Goal: Task Accomplishment & Management: Use online tool/utility

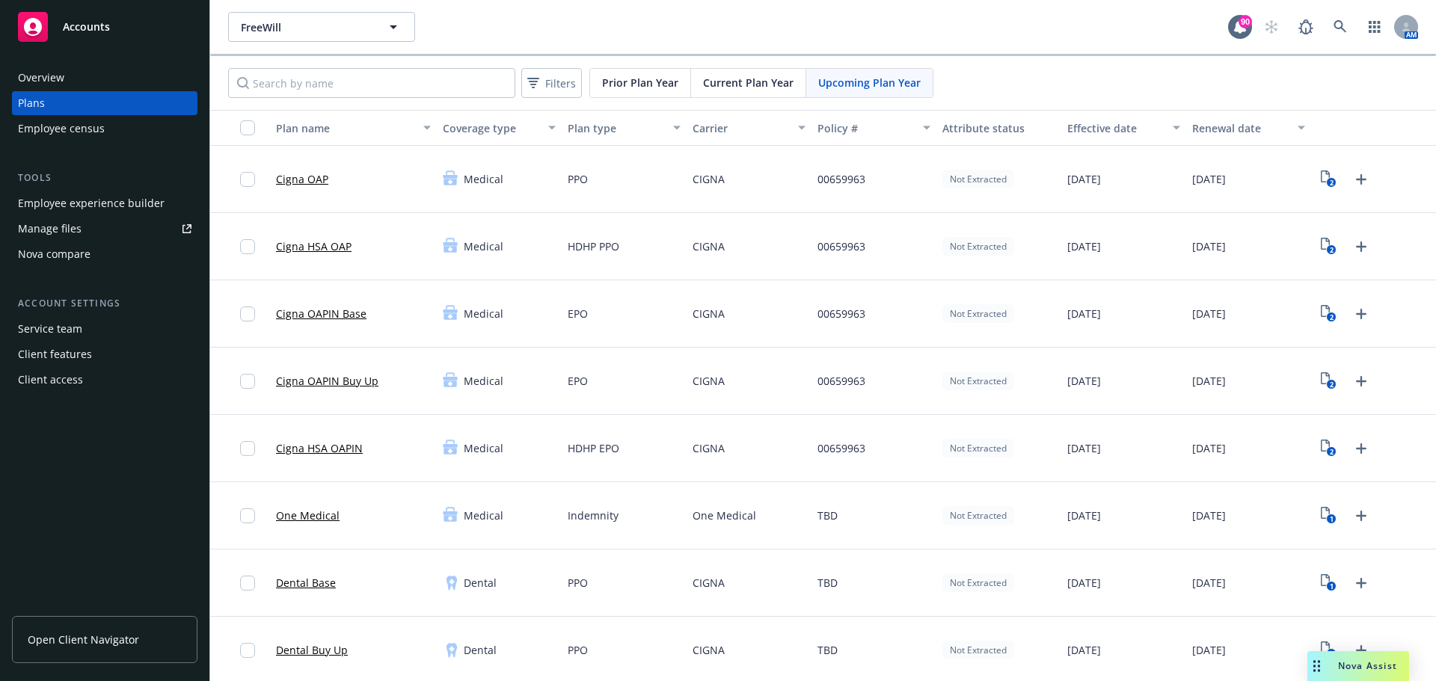
click at [89, 206] on div "Employee experience builder" at bounding box center [91, 203] width 147 height 24
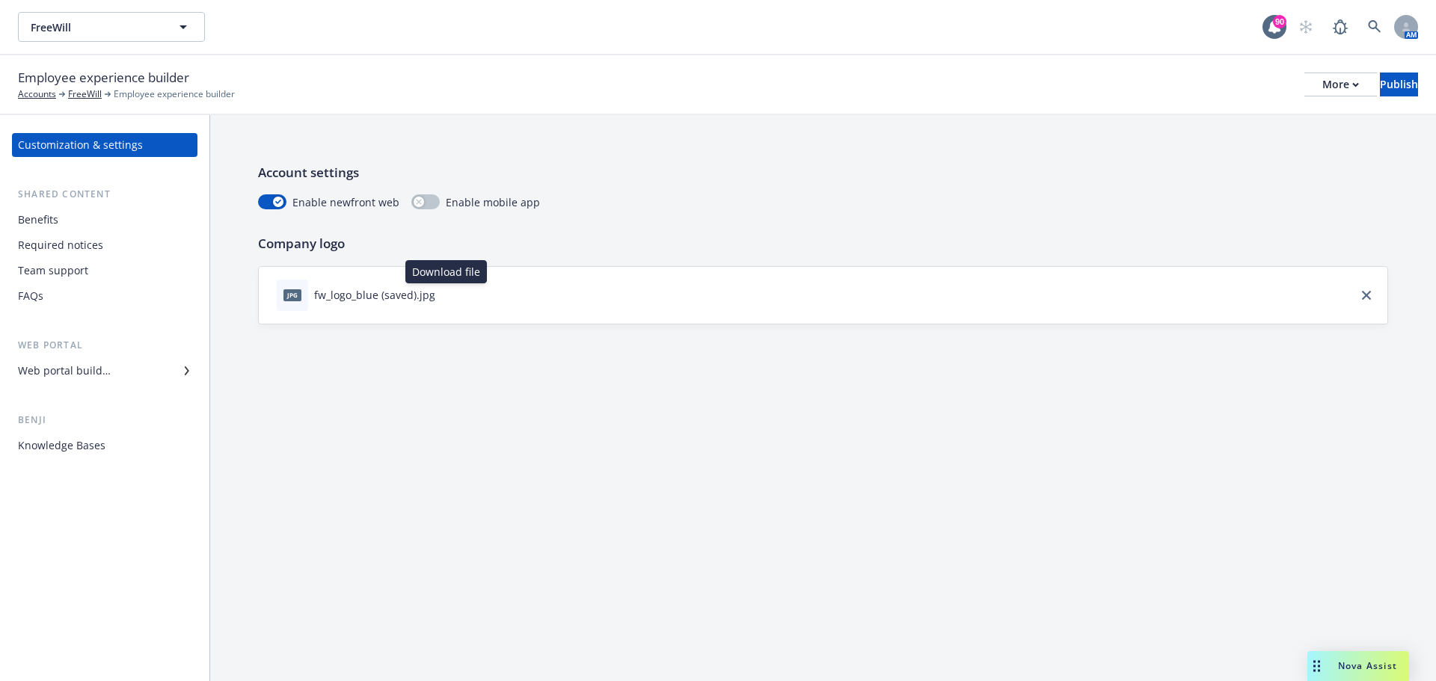
click at [443, 296] on icon "download file" at bounding box center [449, 294] width 12 height 12
click at [1322, 94] on div "More" at bounding box center [1340, 84] width 37 height 22
click at [1037, 91] on div "Employee experience builder Accounts FreeWill Employee experience builder More …" at bounding box center [718, 84] width 1400 height 33
click at [85, 96] on link "FreeWill" at bounding box center [85, 94] width 34 height 13
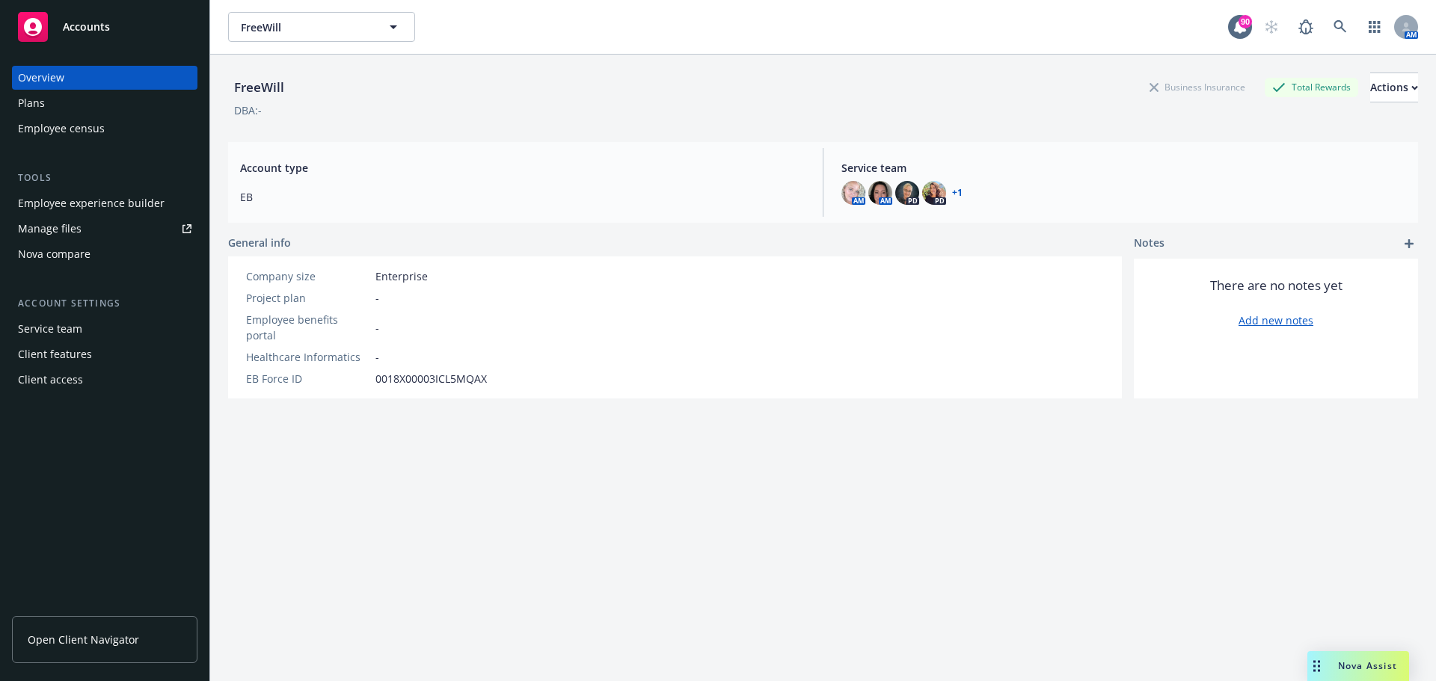
click at [65, 201] on div "Employee experience builder" at bounding box center [91, 203] width 147 height 24
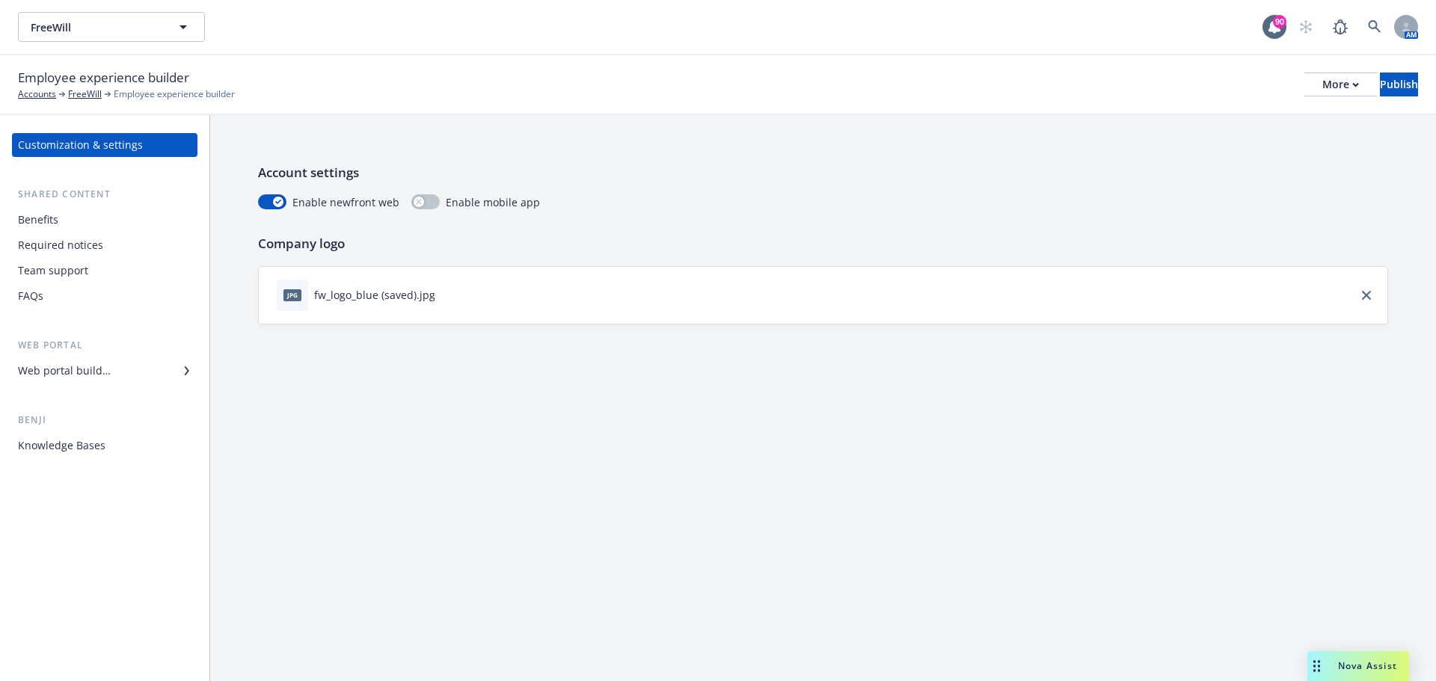
click at [67, 365] on div "Web portal builder" at bounding box center [64, 371] width 93 height 24
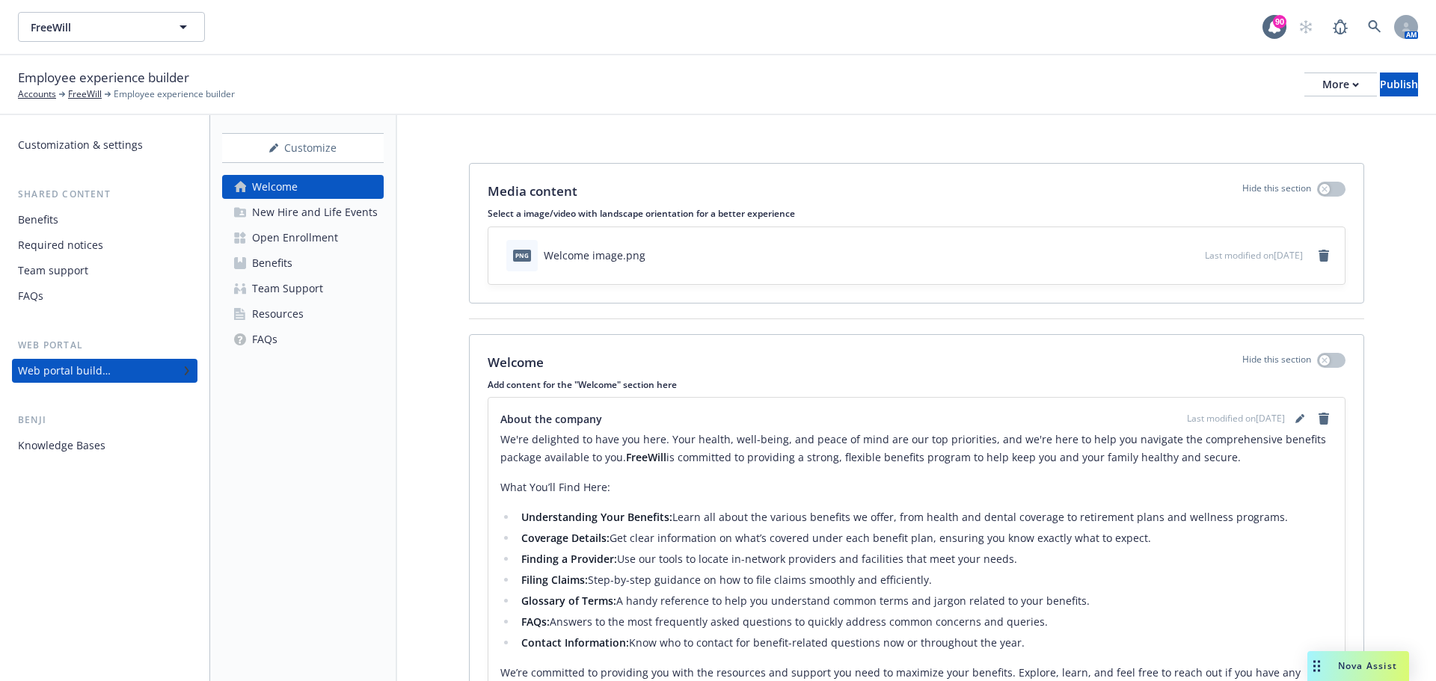
click at [123, 144] on div "Customization & settings" at bounding box center [80, 145] width 125 height 24
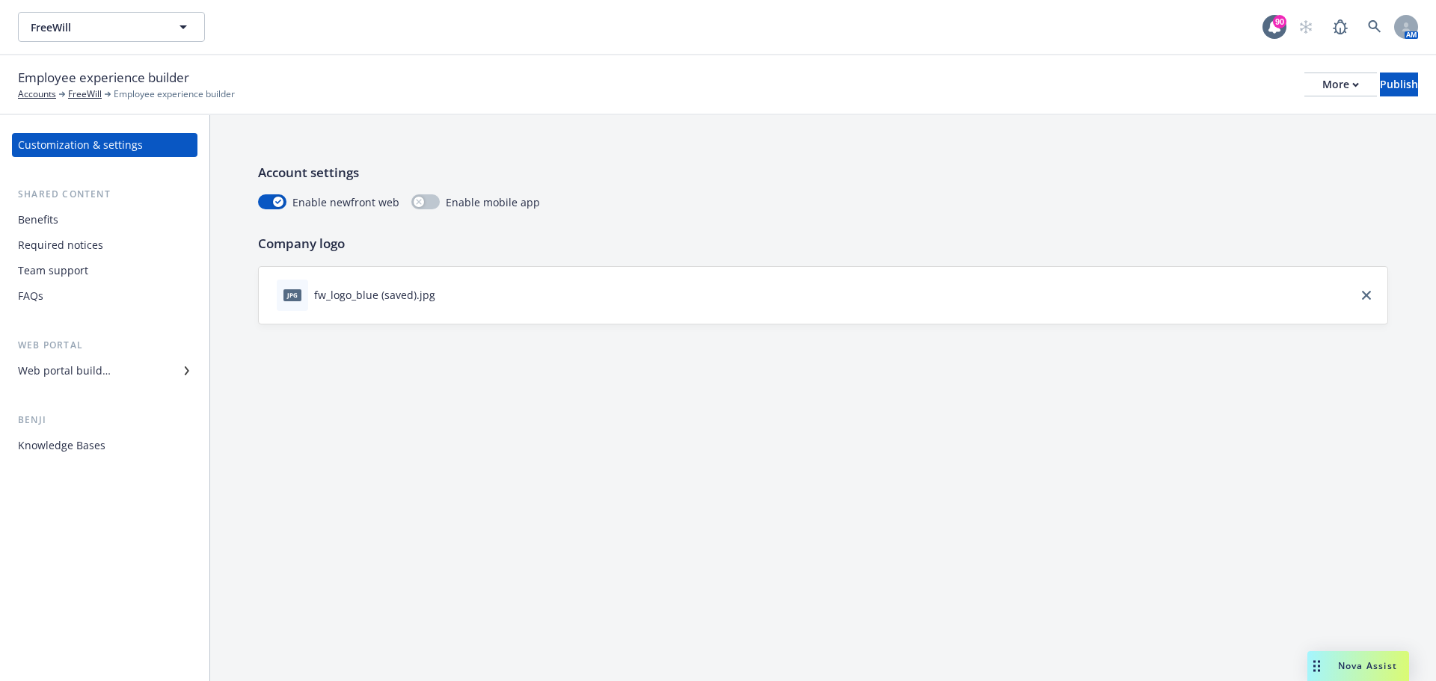
click at [110, 223] on div "Benefits" at bounding box center [105, 220] width 174 height 24
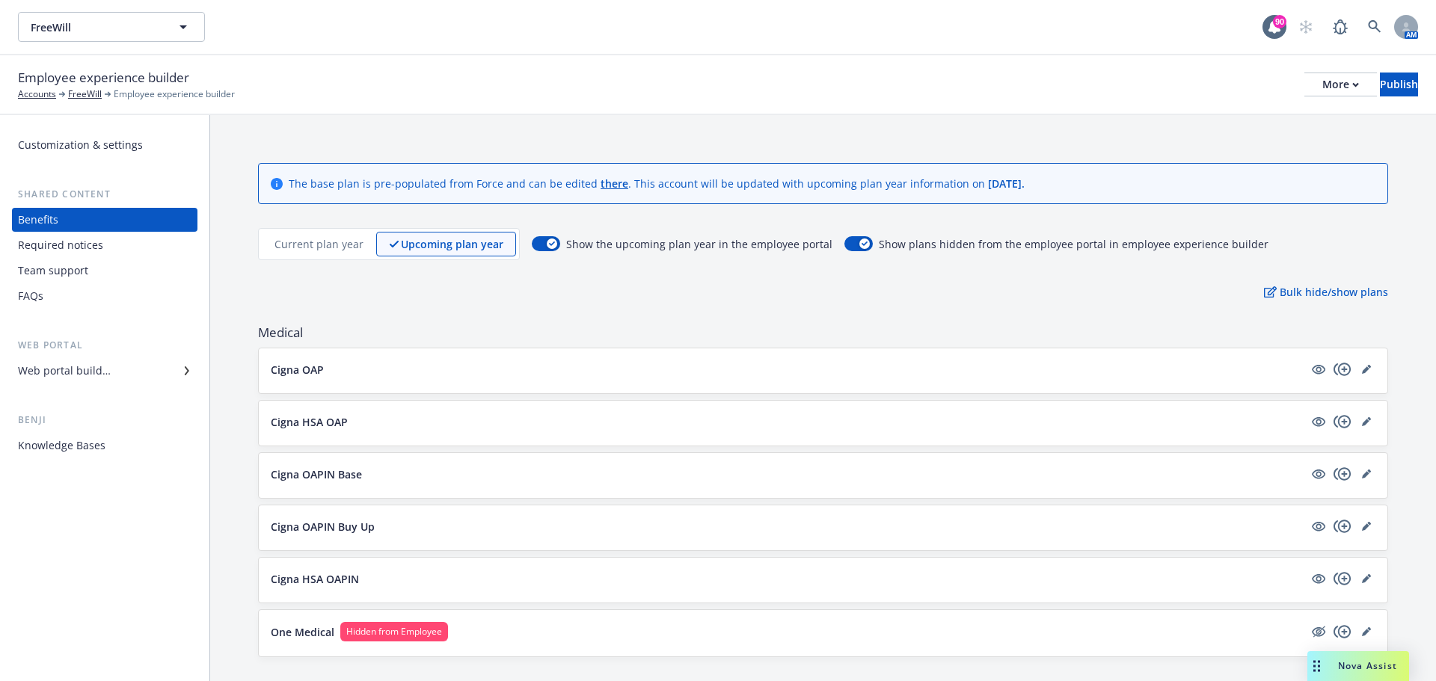
click at [164, 378] on div "Web portal builder" at bounding box center [105, 371] width 174 height 24
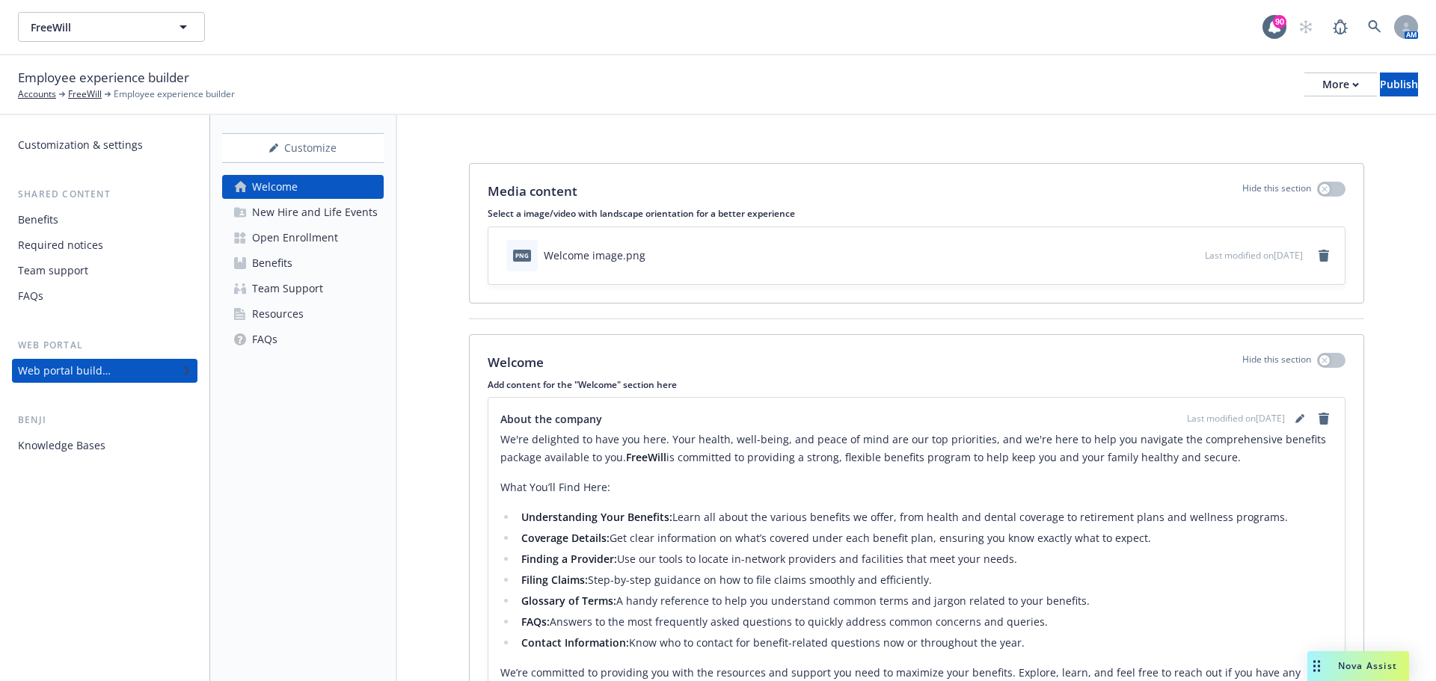
click at [1159, 252] on button "download file" at bounding box center [1166, 254] width 15 height 15
click at [1319, 255] on icon "remove" at bounding box center [1324, 256] width 10 height 12
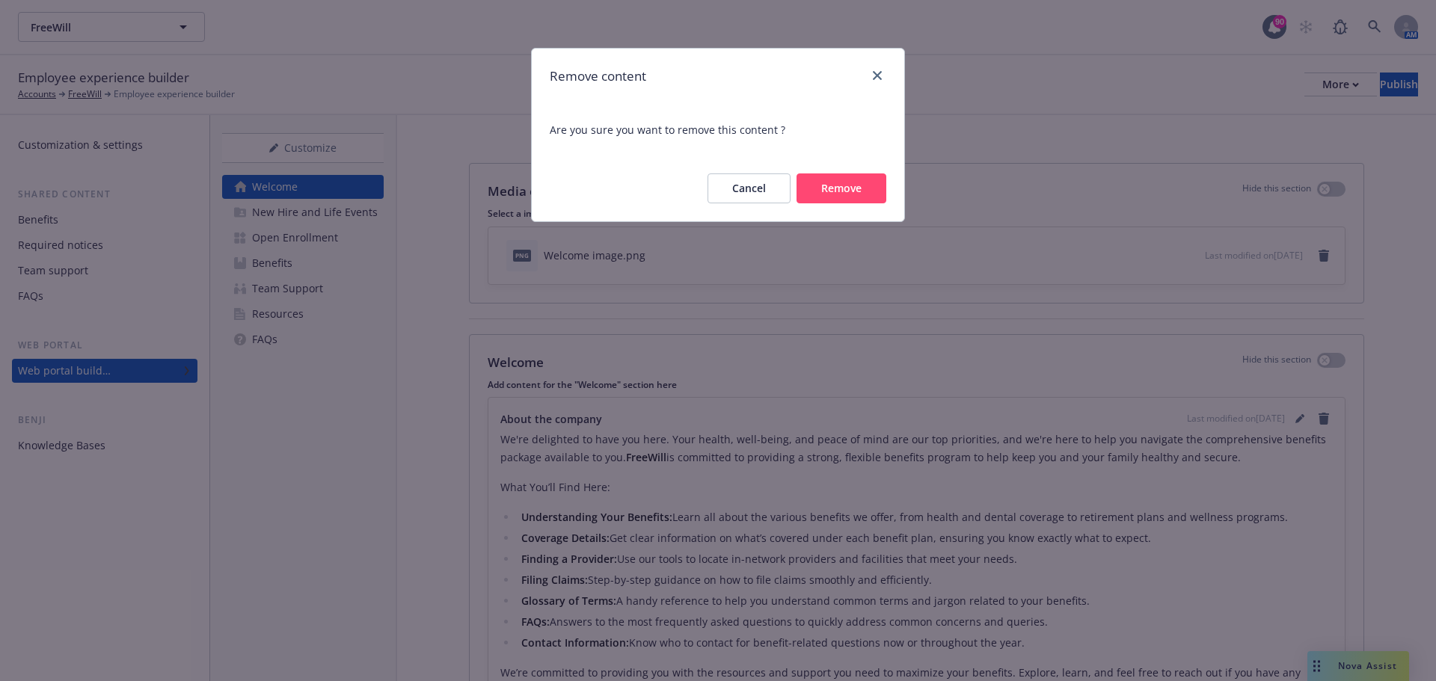
click at [843, 191] on button "Remove" at bounding box center [842, 189] width 90 height 30
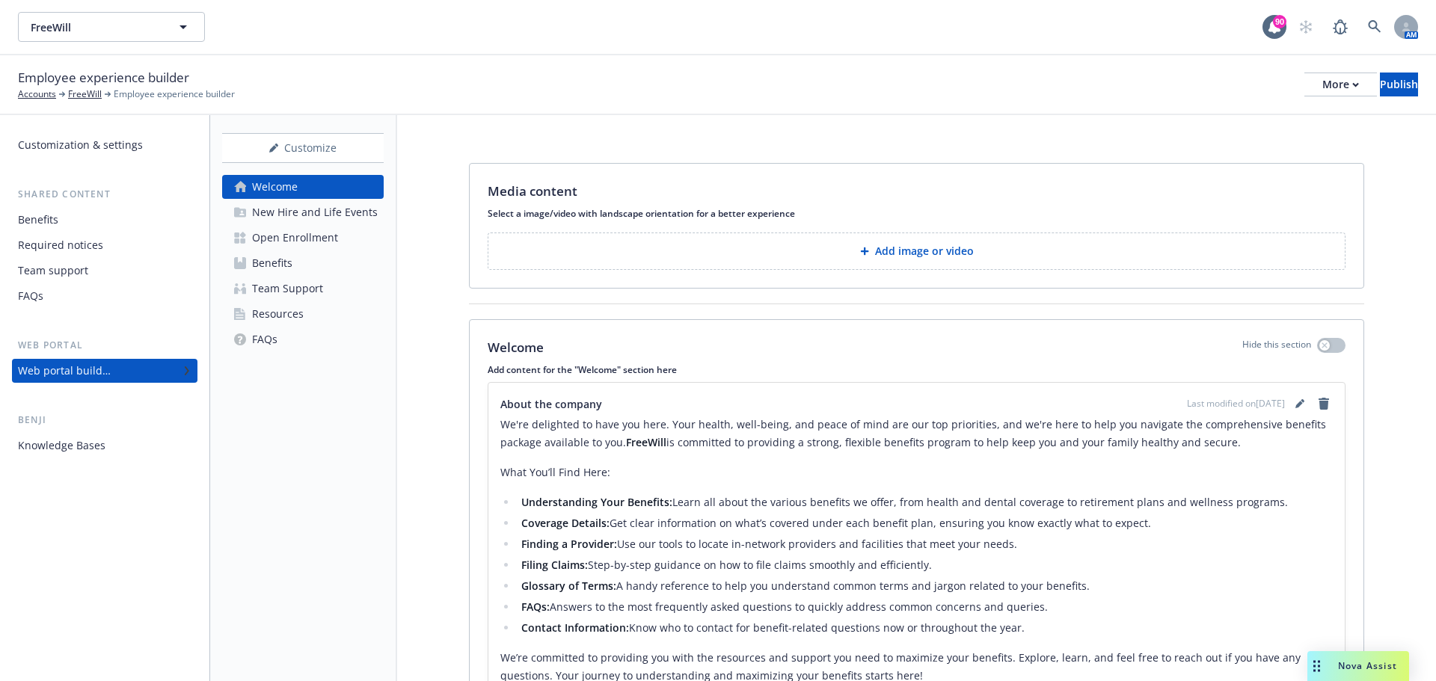
click at [966, 253] on p "Add image or video" at bounding box center [924, 251] width 99 height 15
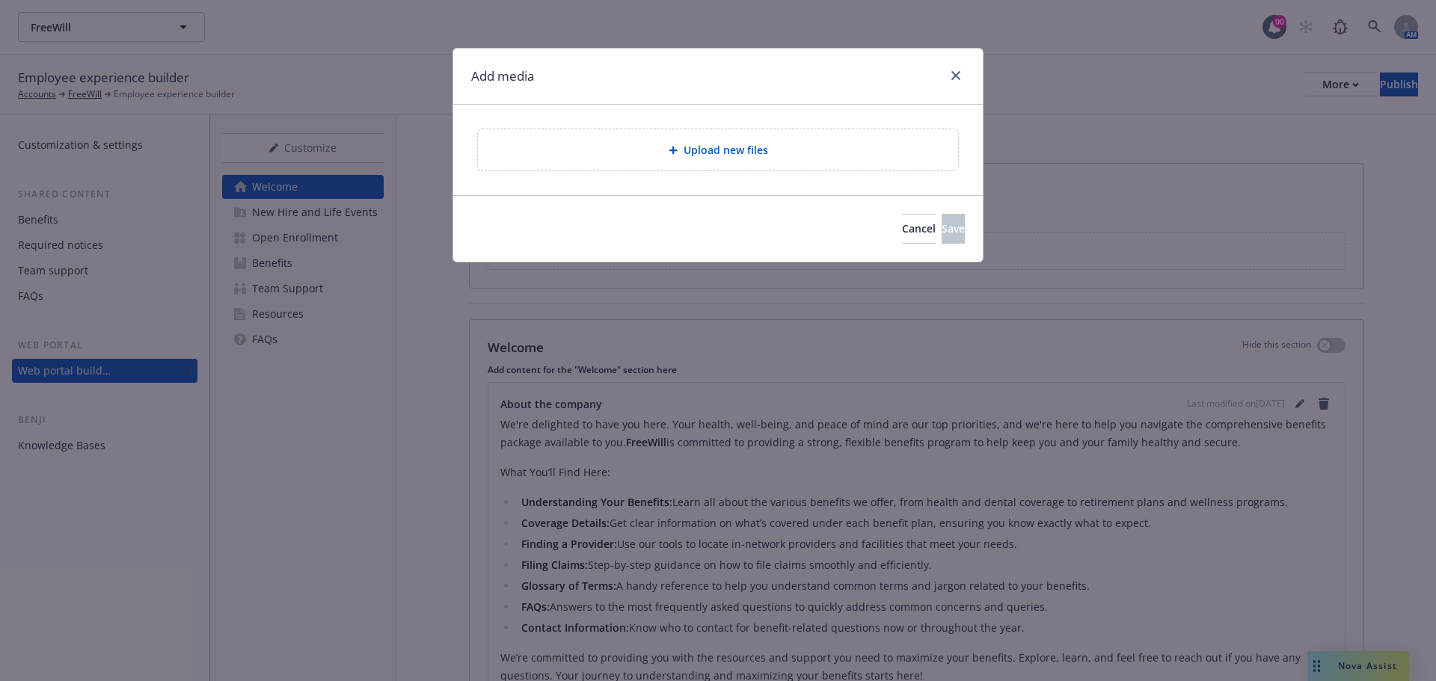
click at [723, 138] on div "Upload new files" at bounding box center [718, 149] width 480 height 41
click at [783, 165] on div "Upload new files" at bounding box center [718, 149] width 480 height 41
click at [735, 153] on span "Upload new files" at bounding box center [726, 150] width 85 height 16
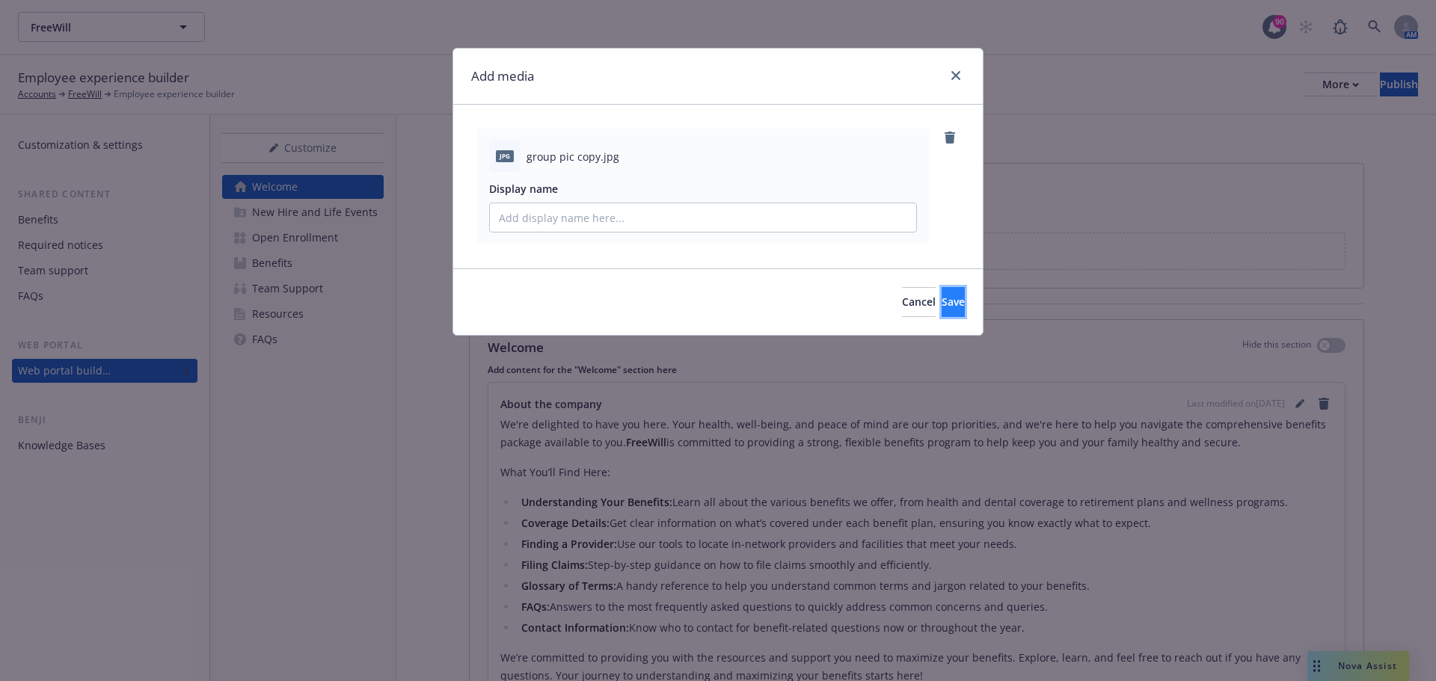
click at [942, 304] on span "Save" at bounding box center [953, 302] width 23 height 14
